Goal: Use online tool/utility

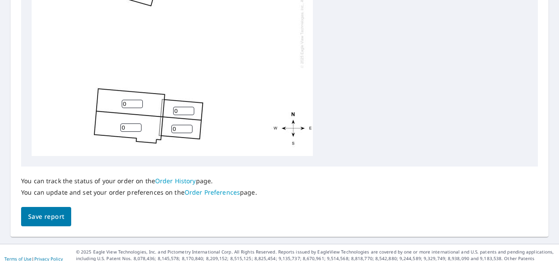
scroll to position [434, 0]
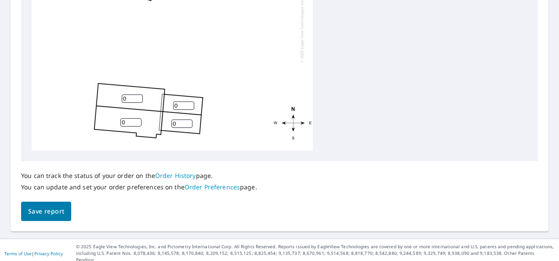
click at [180, 105] on input "0" at bounding box center [183, 105] width 21 height 8
type input "5"
type input "1"
click at [136, 97] on input "1" at bounding box center [132, 98] width 21 height 8
type input "5"
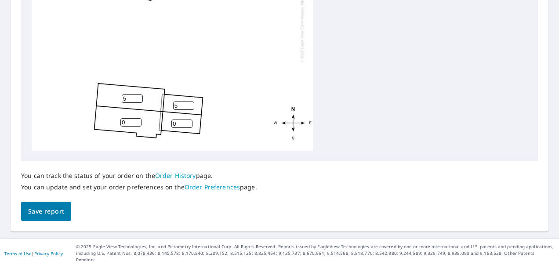
click at [128, 123] on input "0" at bounding box center [130, 122] width 21 height 8
type input "5"
click at [176, 123] on input "0" at bounding box center [181, 123] width 21 height 8
type input "5"
click at [48, 210] on span "Save report" at bounding box center [46, 211] width 36 height 11
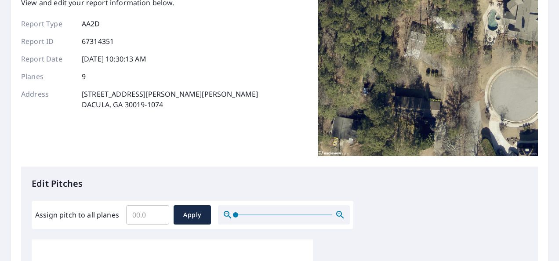
scroll to position [0, 0]
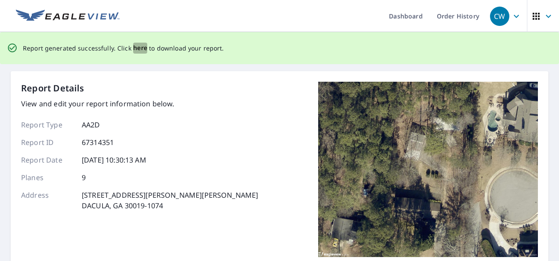
click at [134, 48] on span "here" at bounding box center [140, 48] width 14 height 11
